Goal: Find specific page/section: Find specific page/section

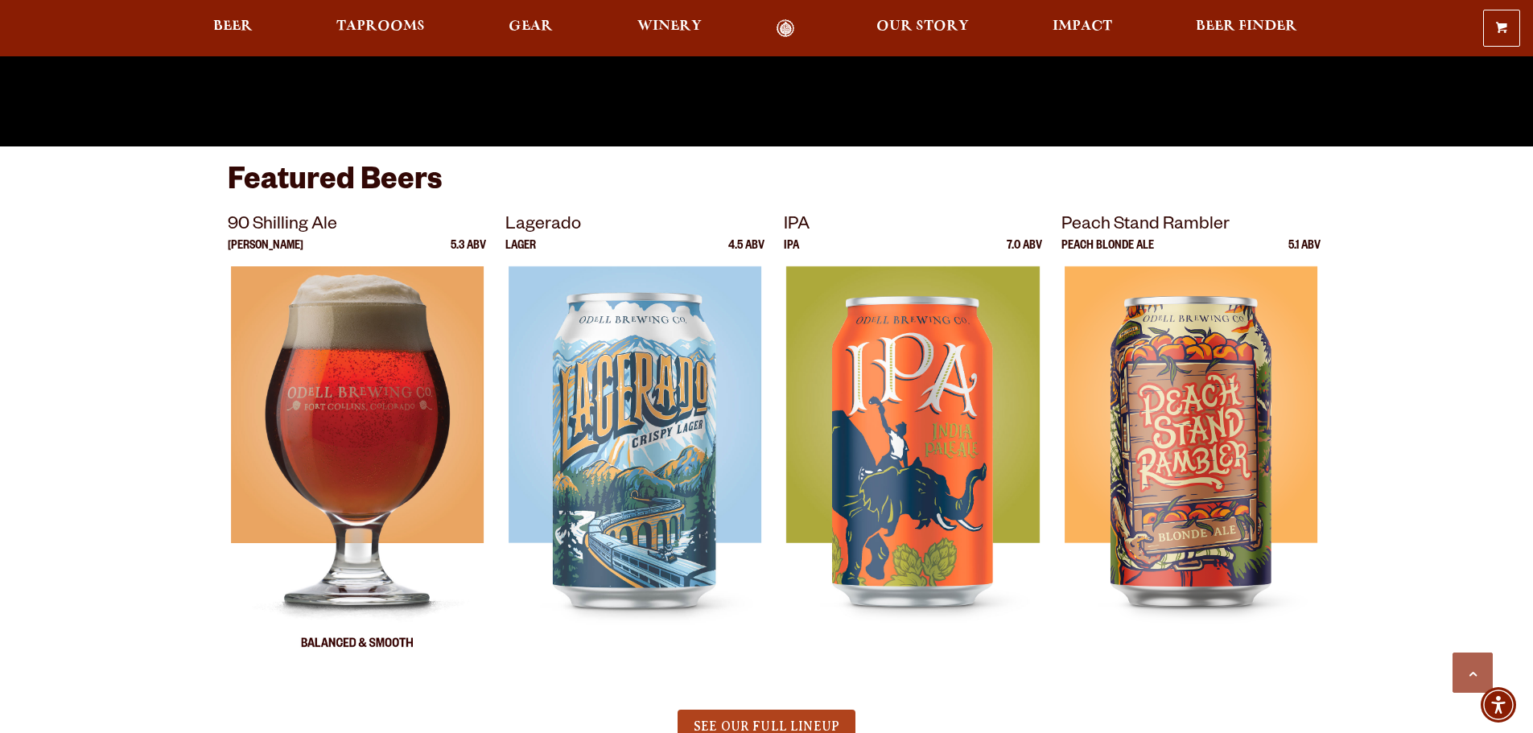
scroll to position [724, 0]
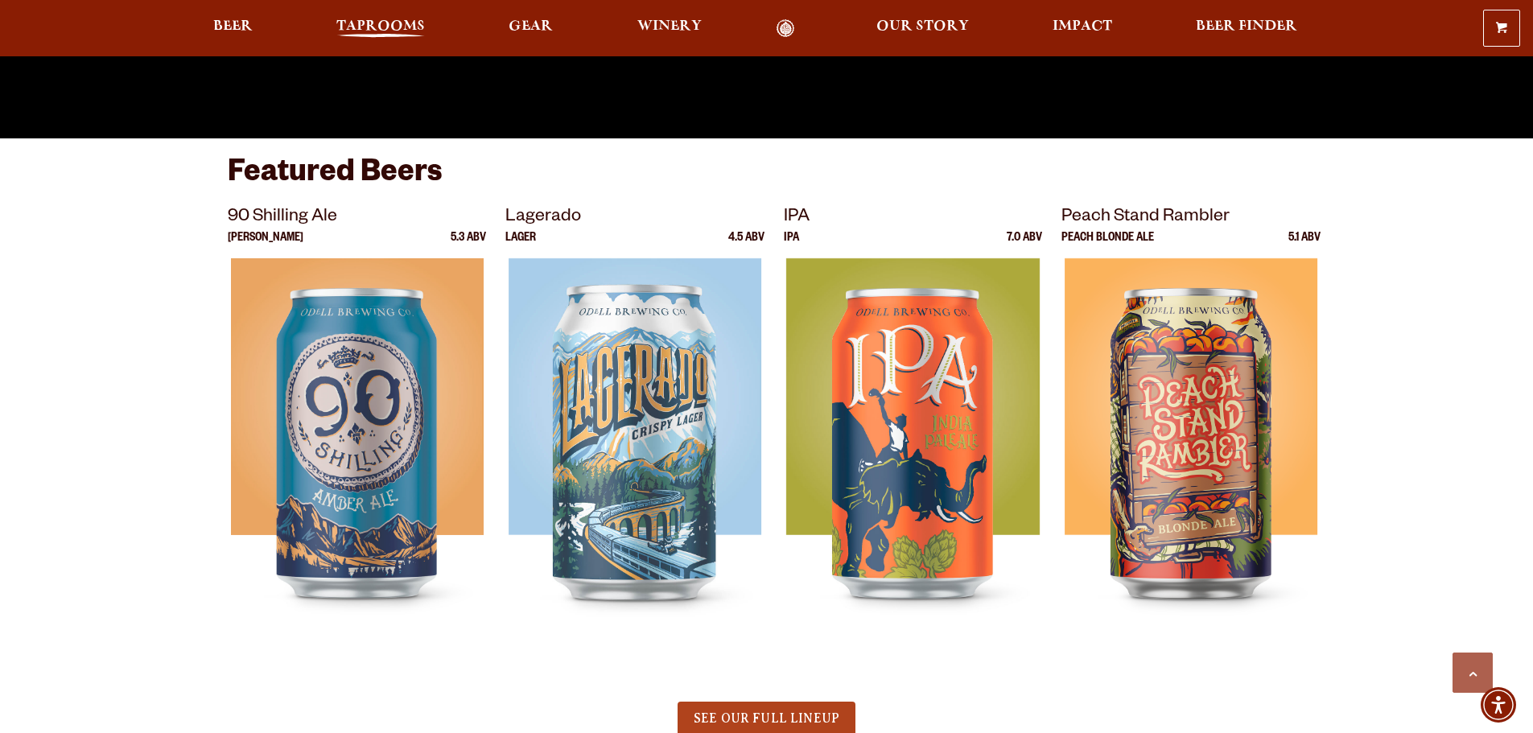
click at [419, 30] on span "Taprooms" at bounding box center [380, 26] width 89 height 13
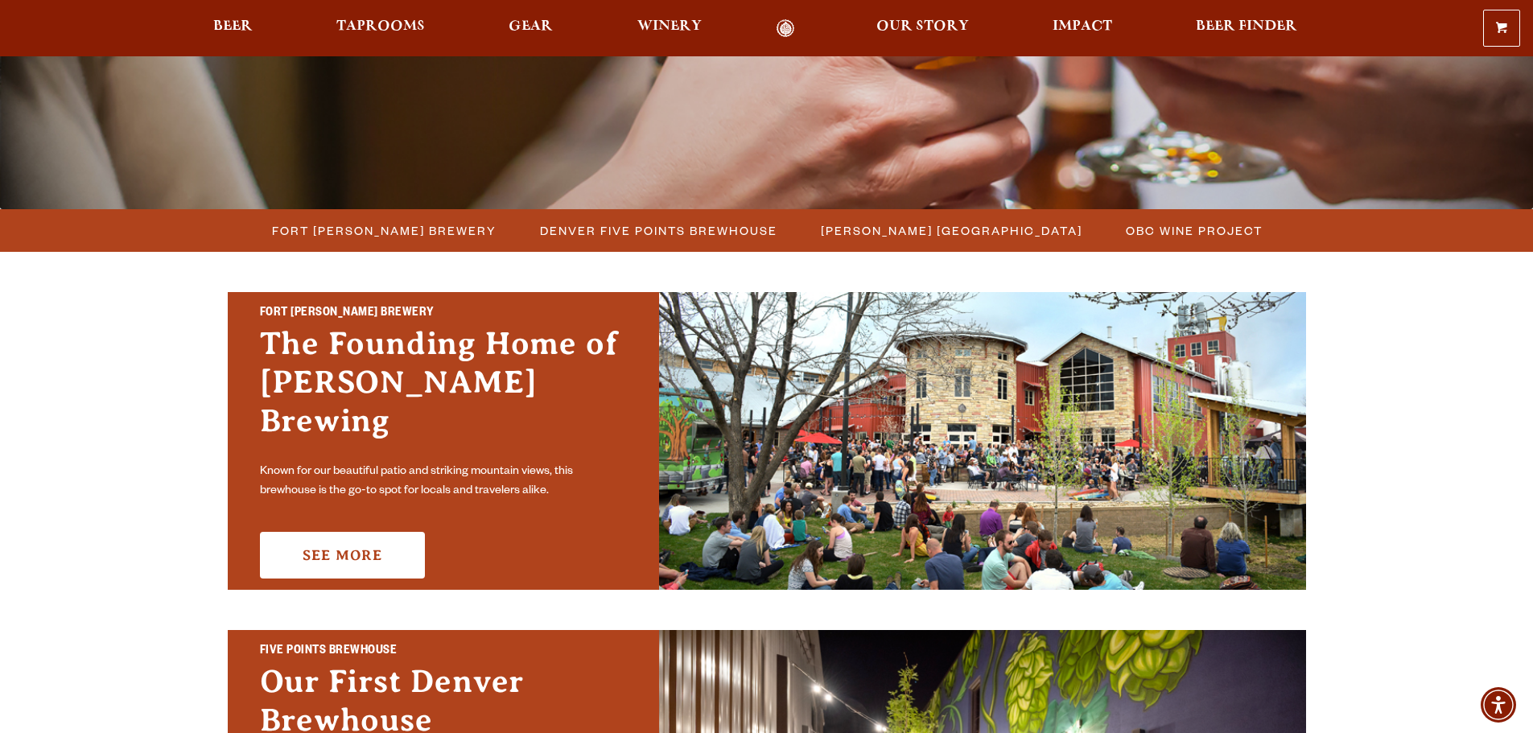
scroll to position [322, 0]
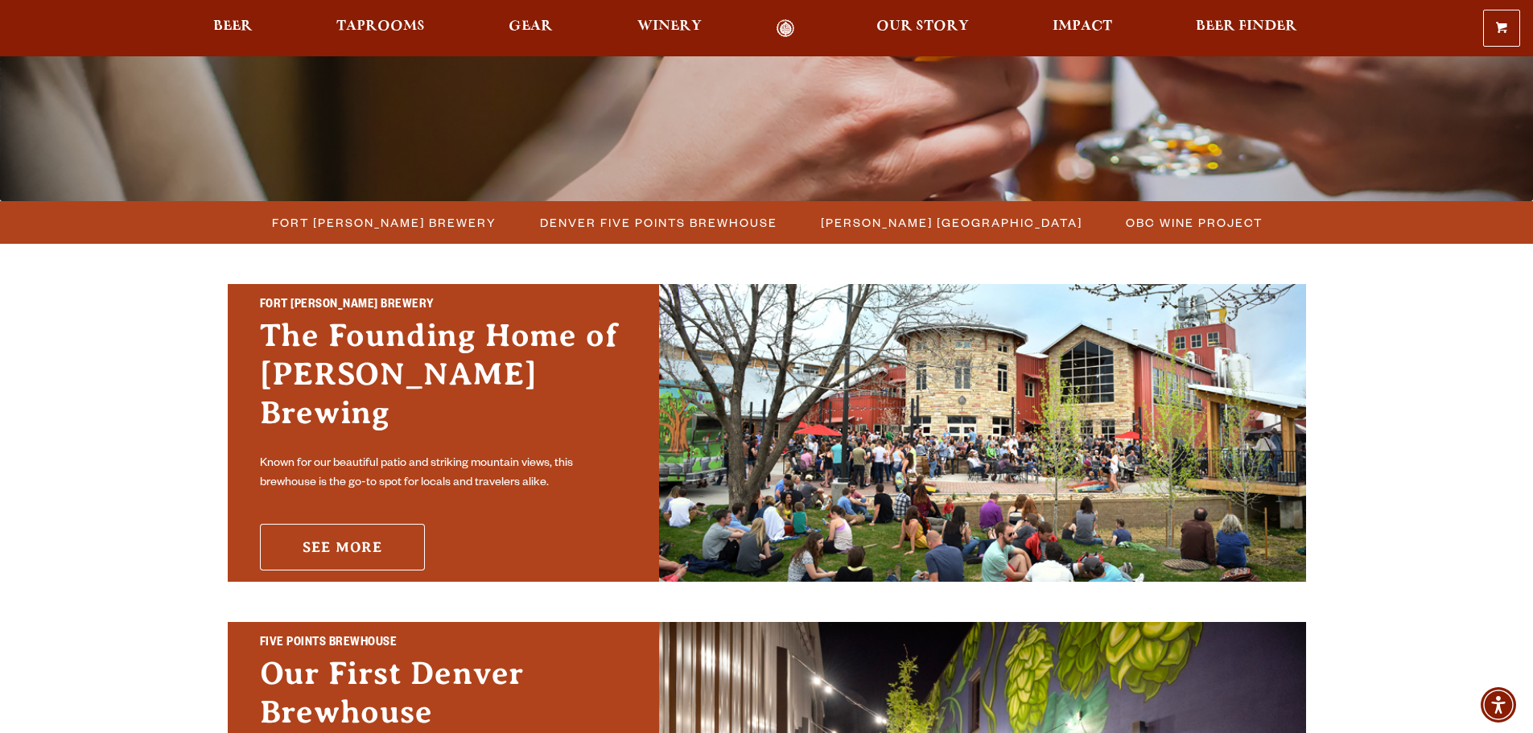
click at [365, 529] on link "See More" at bounding box center [342, 547] width 165 height 47
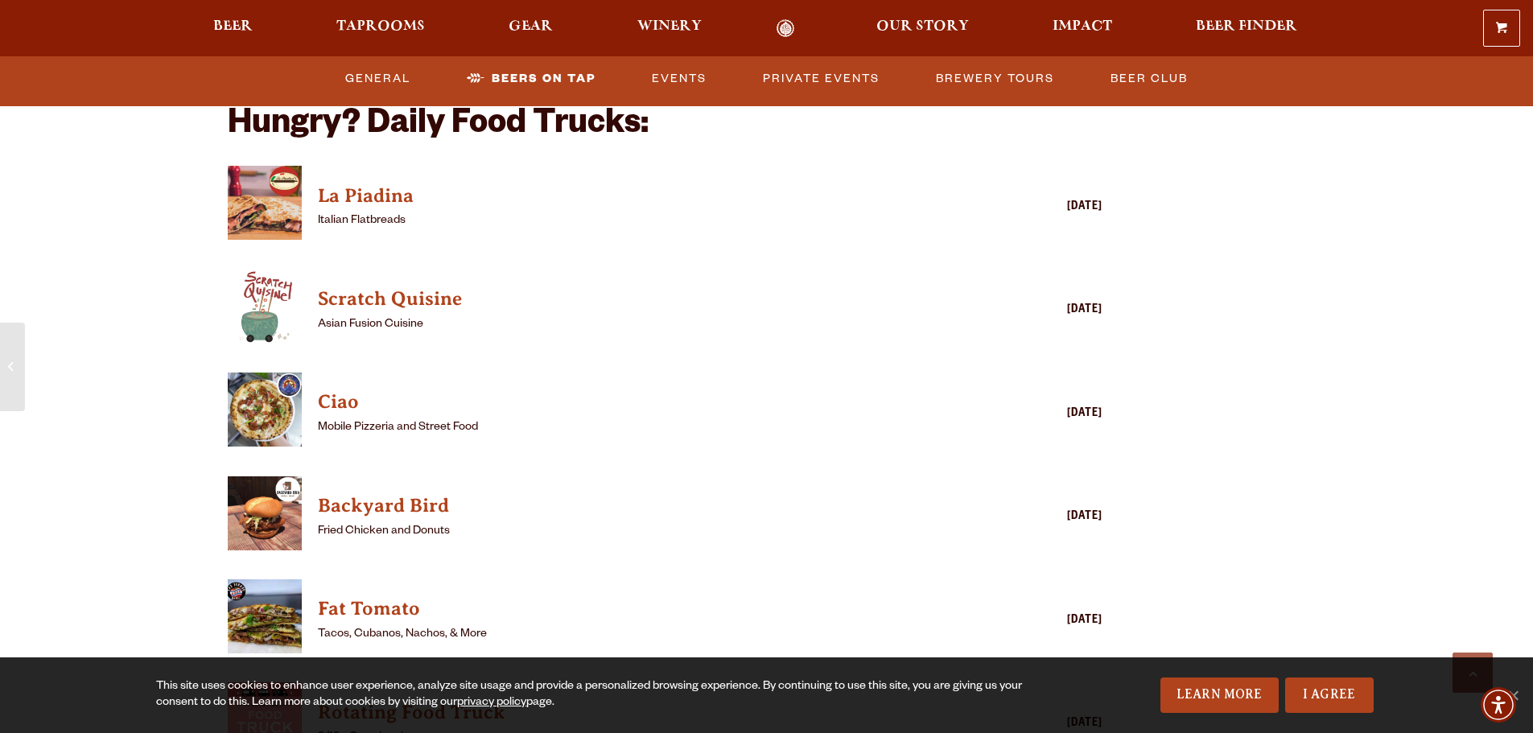
scroll to position [3944, 0]
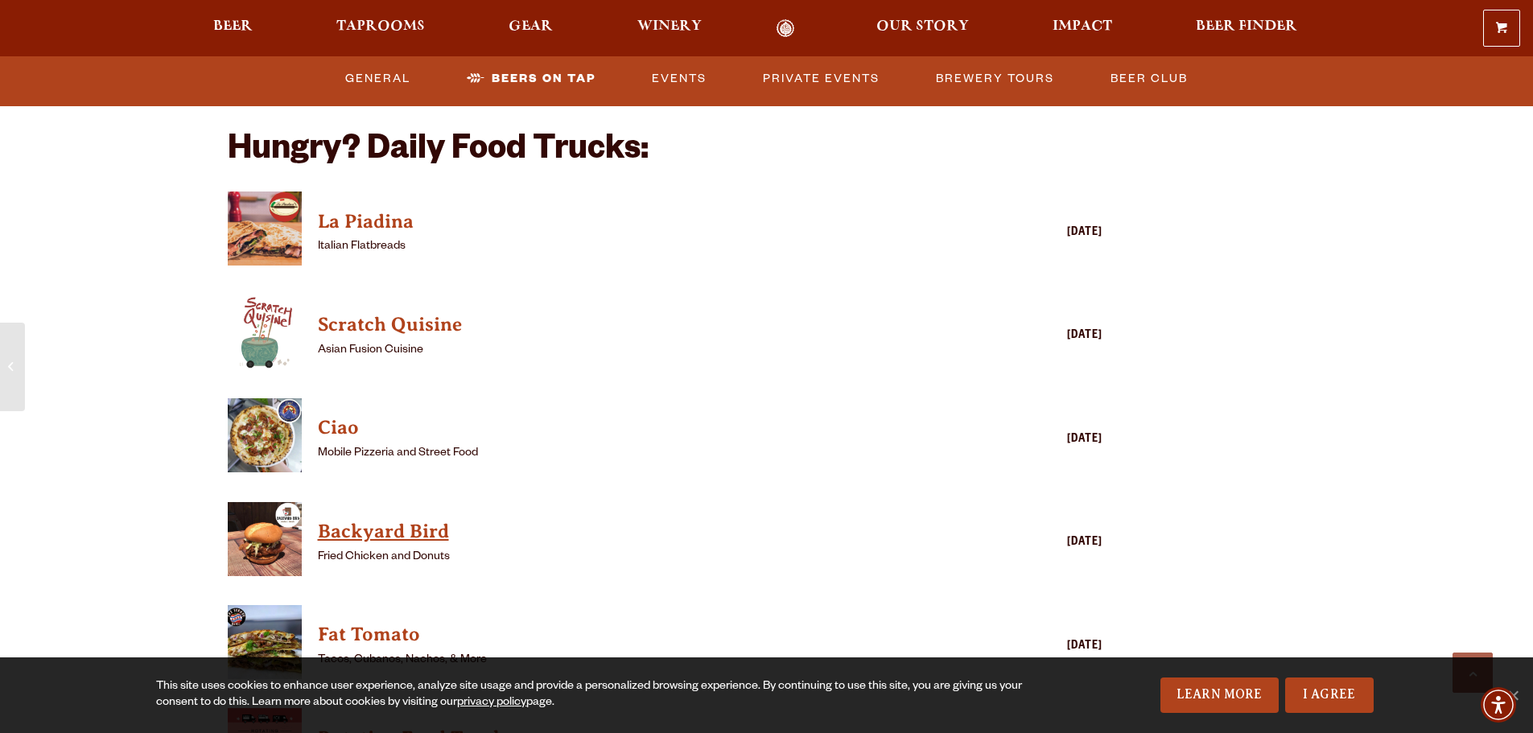
click at [375, 519] on h4 "Backyard Bird" at bounding box center [642, 532] width 649 height 26
